Goal: Find specific page/section: Find specific page/section

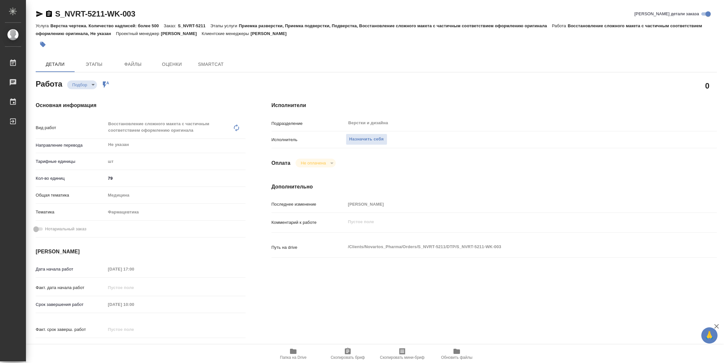
type textarea "x"
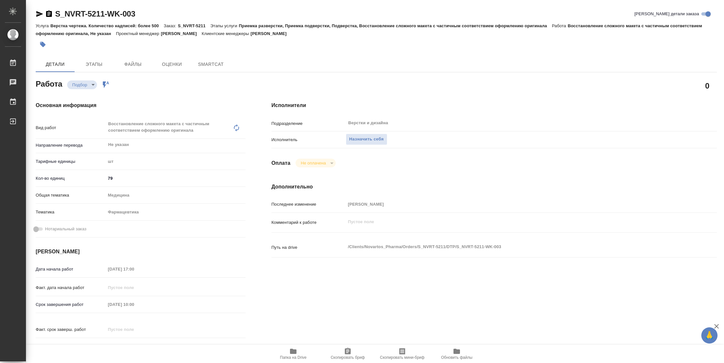
type textarea "x"
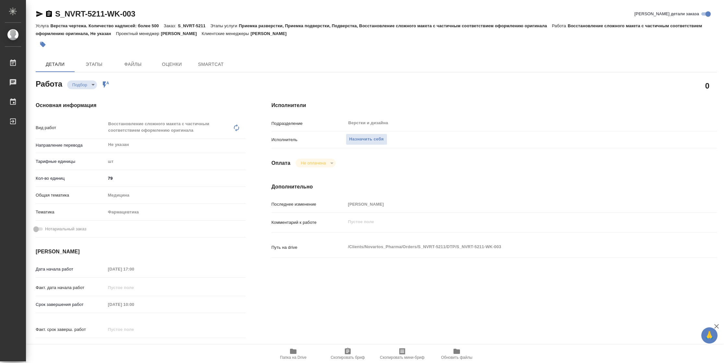
type textarea "x"
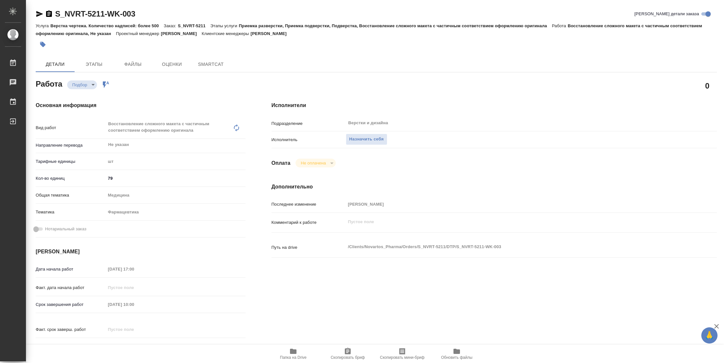
type textarea "x"
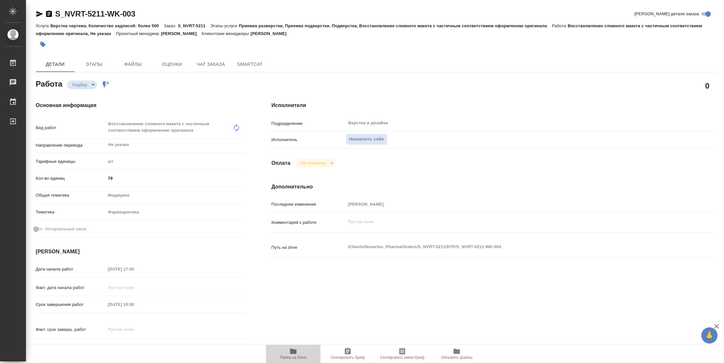
click at [290, 356] on span "Папка на Drive" at bounding box center [293, 357] width 27 height 5
type textarea "x"
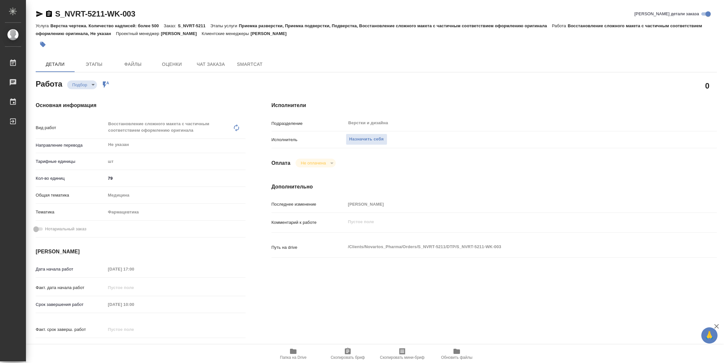
type textarea "x"
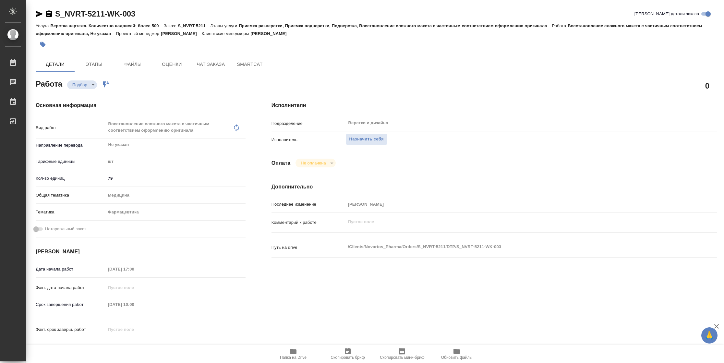
type textarea "x"
